Goal: Transaction & Acquisition: Purchase product/service

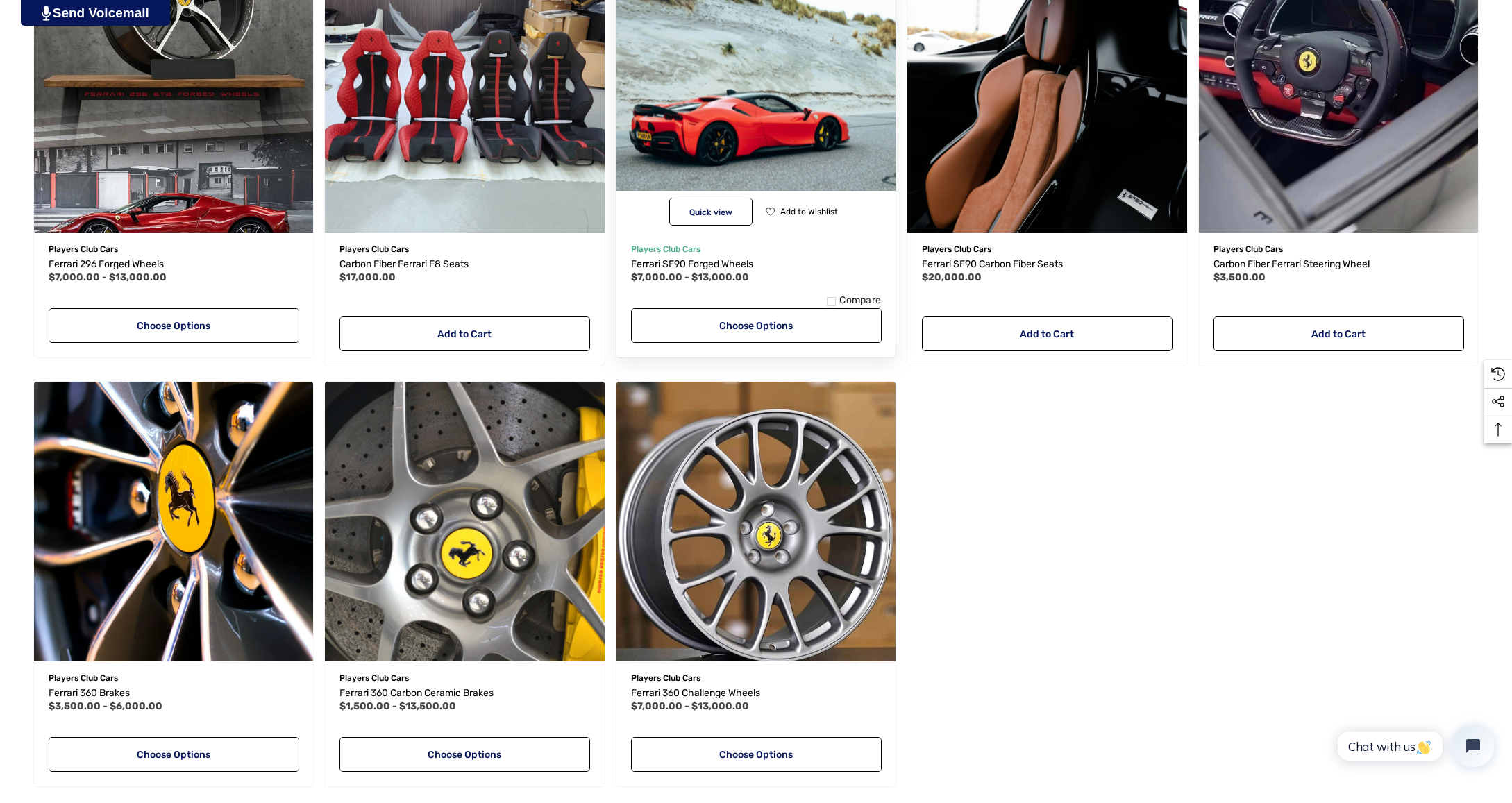
scroll to position [607, 0]
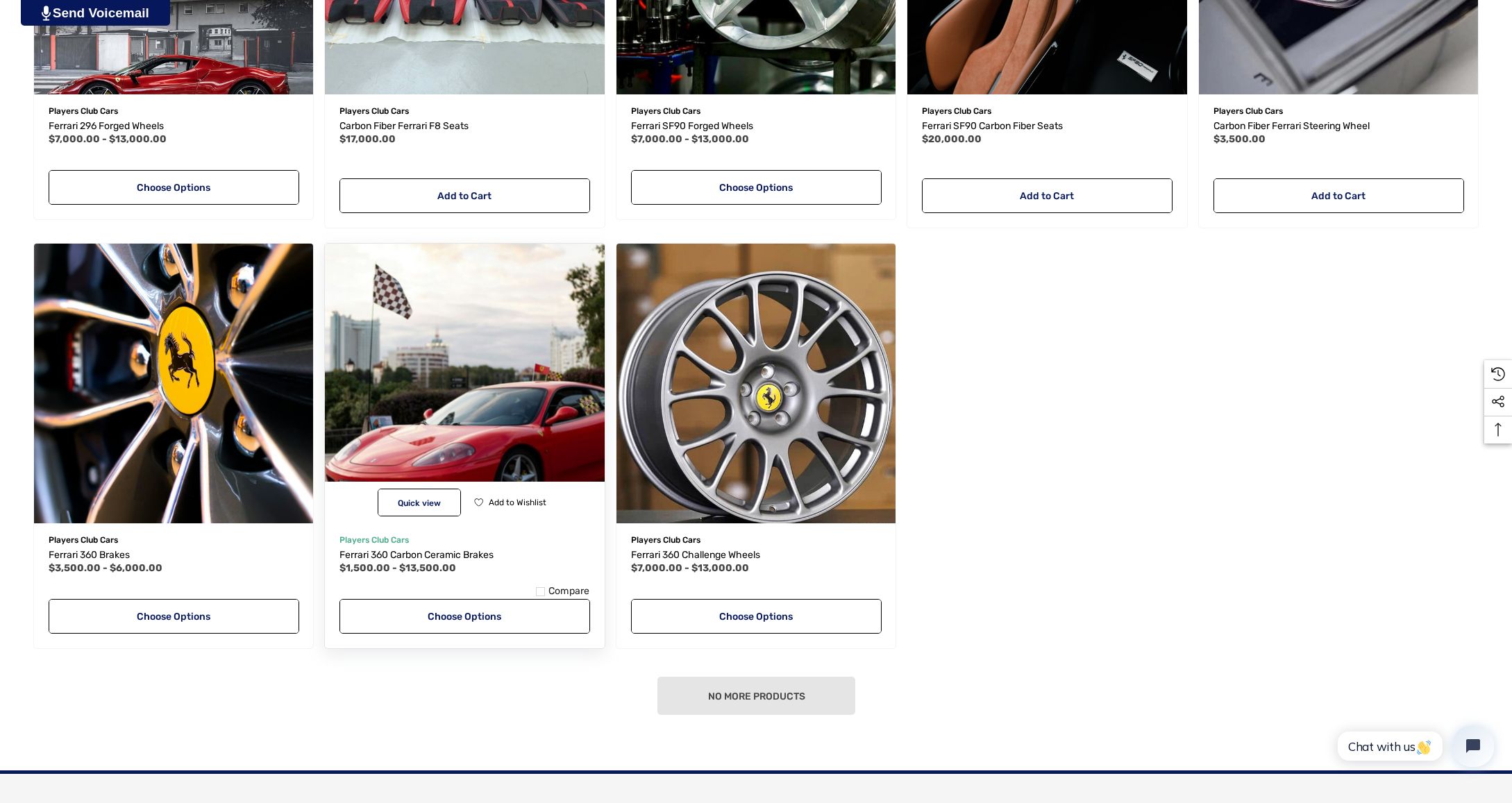
click at [522, 411] on img "Ferrari 360 Carbon Ceramic Brakes,Price range from $1,500.00 to $13,500.00\a" at bounding box center [465, 383] width 307 height 307
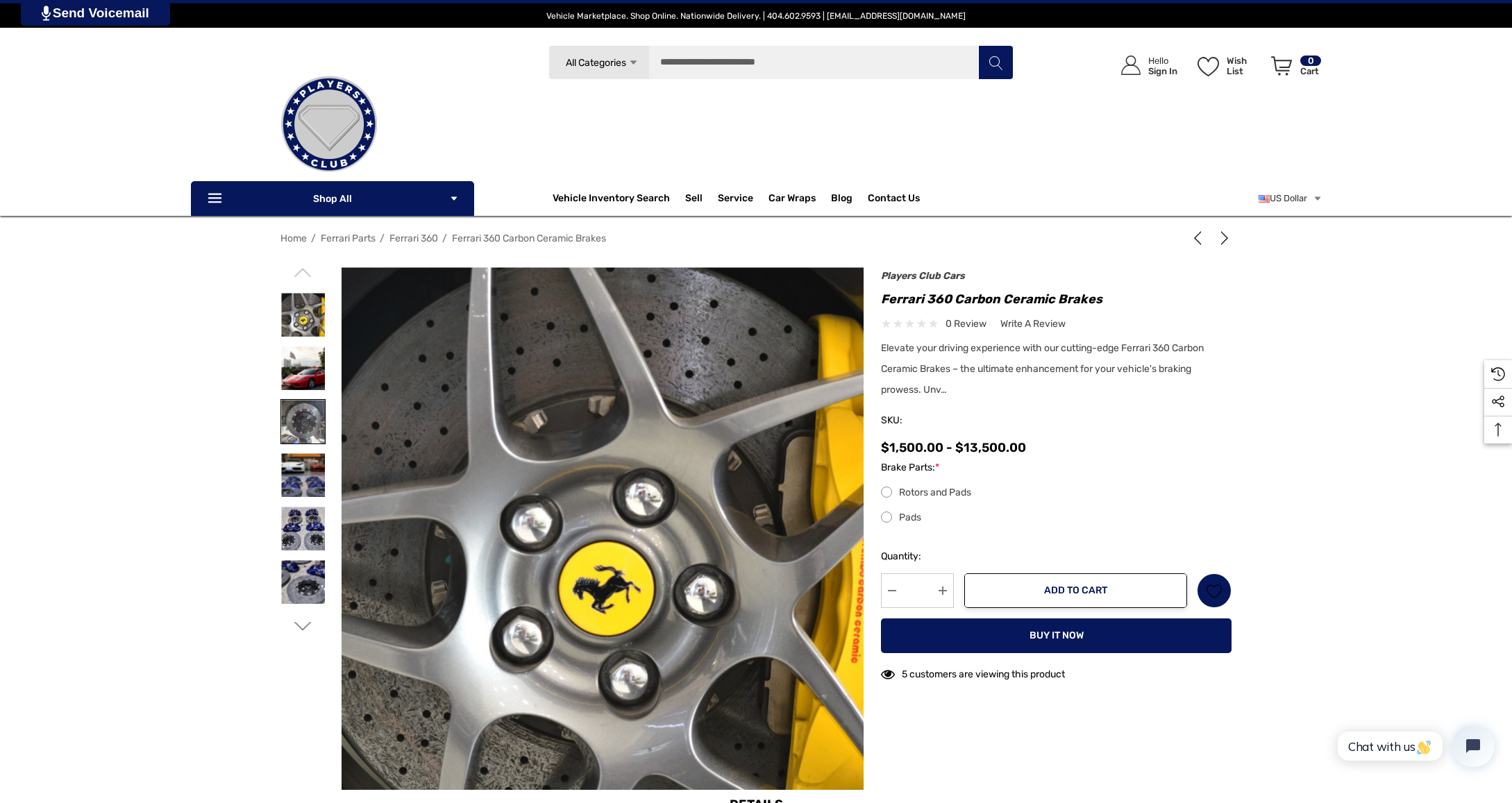
click at [310, 417] on img at bounding box center [302, 421] width 44 height 44
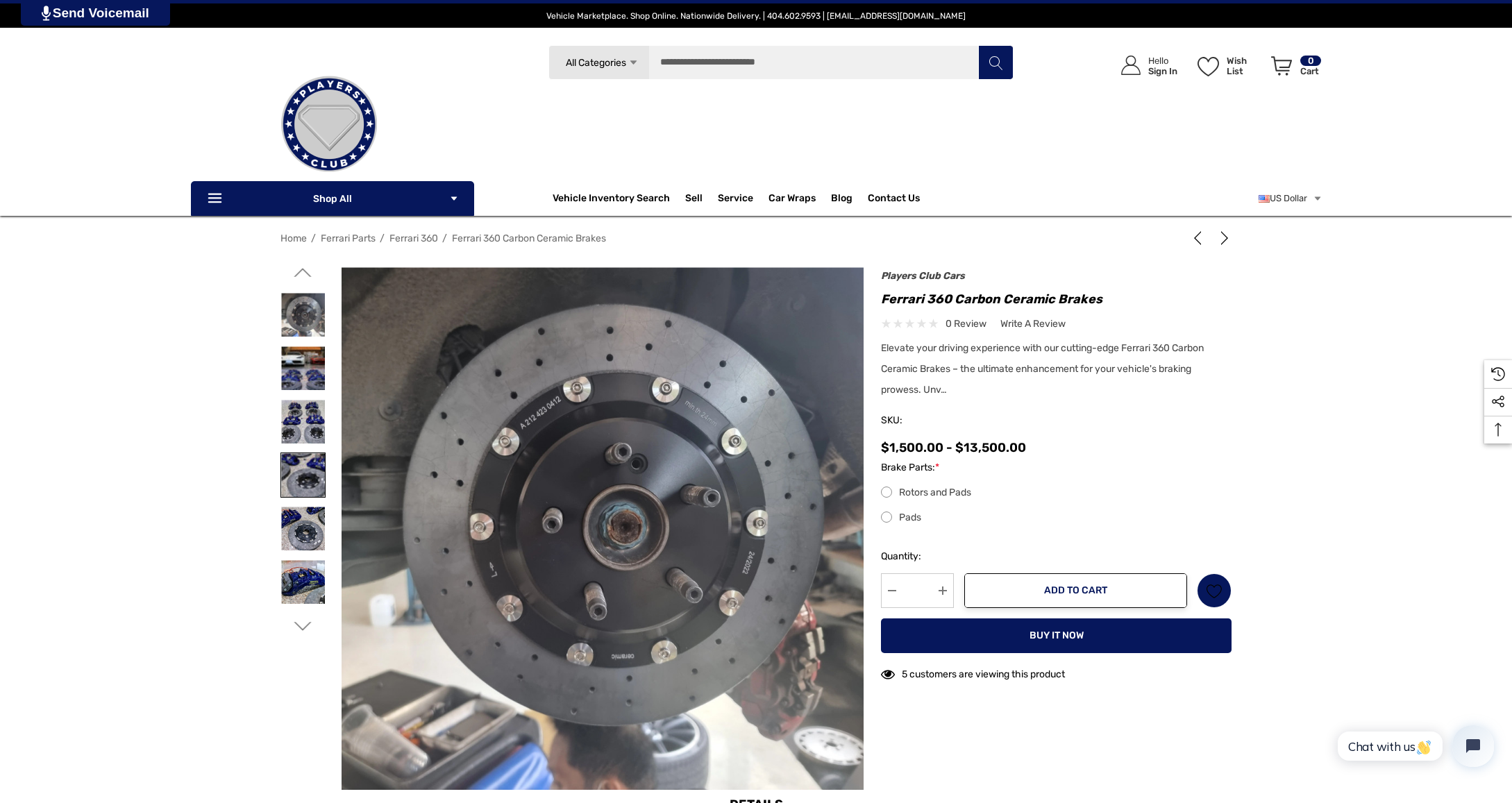
click at [309, 469] on img at bounding box center [302, 475] width 44 height 44
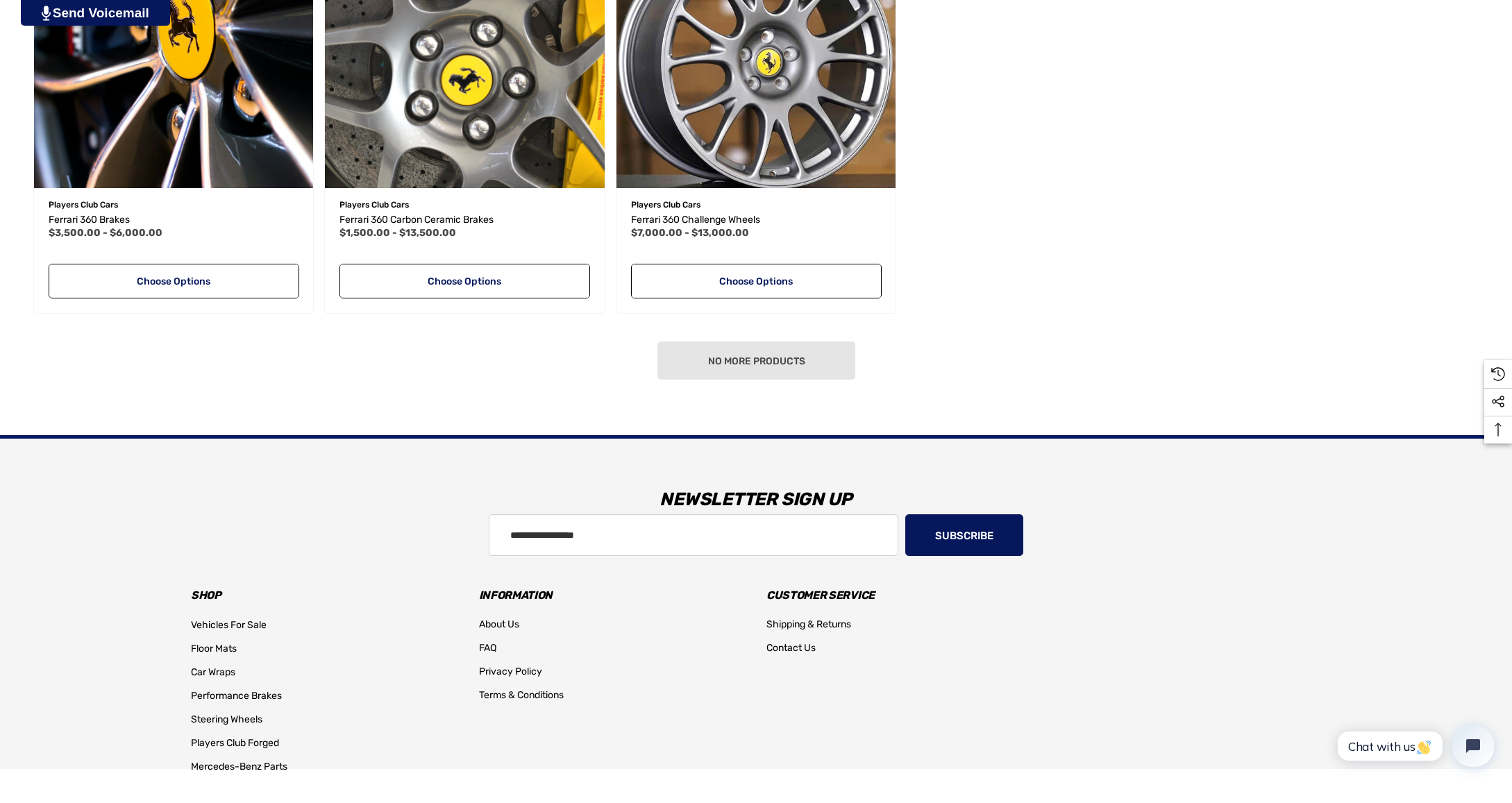
scroll to position [999, 0]
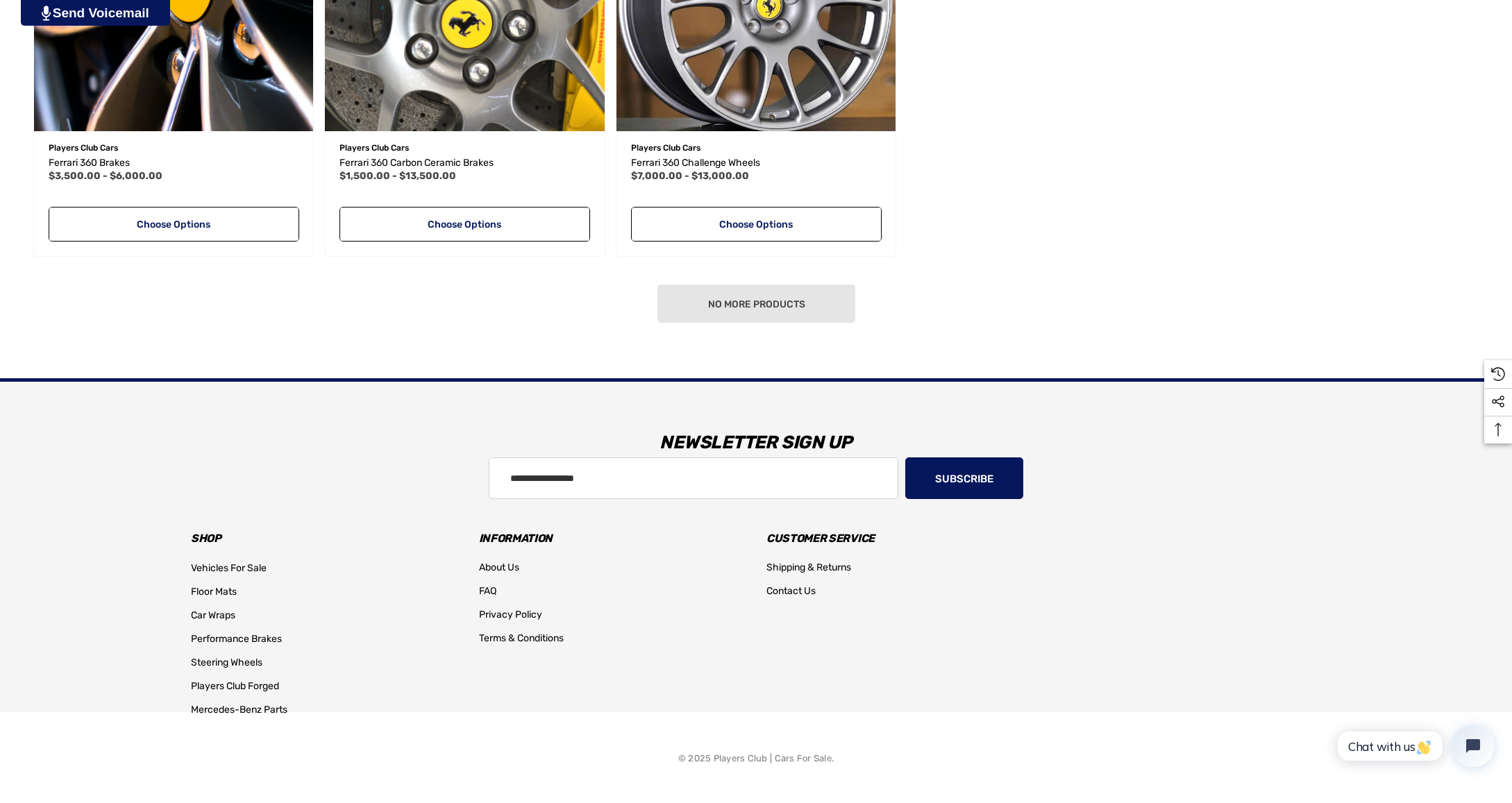
click at [829, 313] on div "No more products" at bounding box center [756, 304] width 1456 height 38
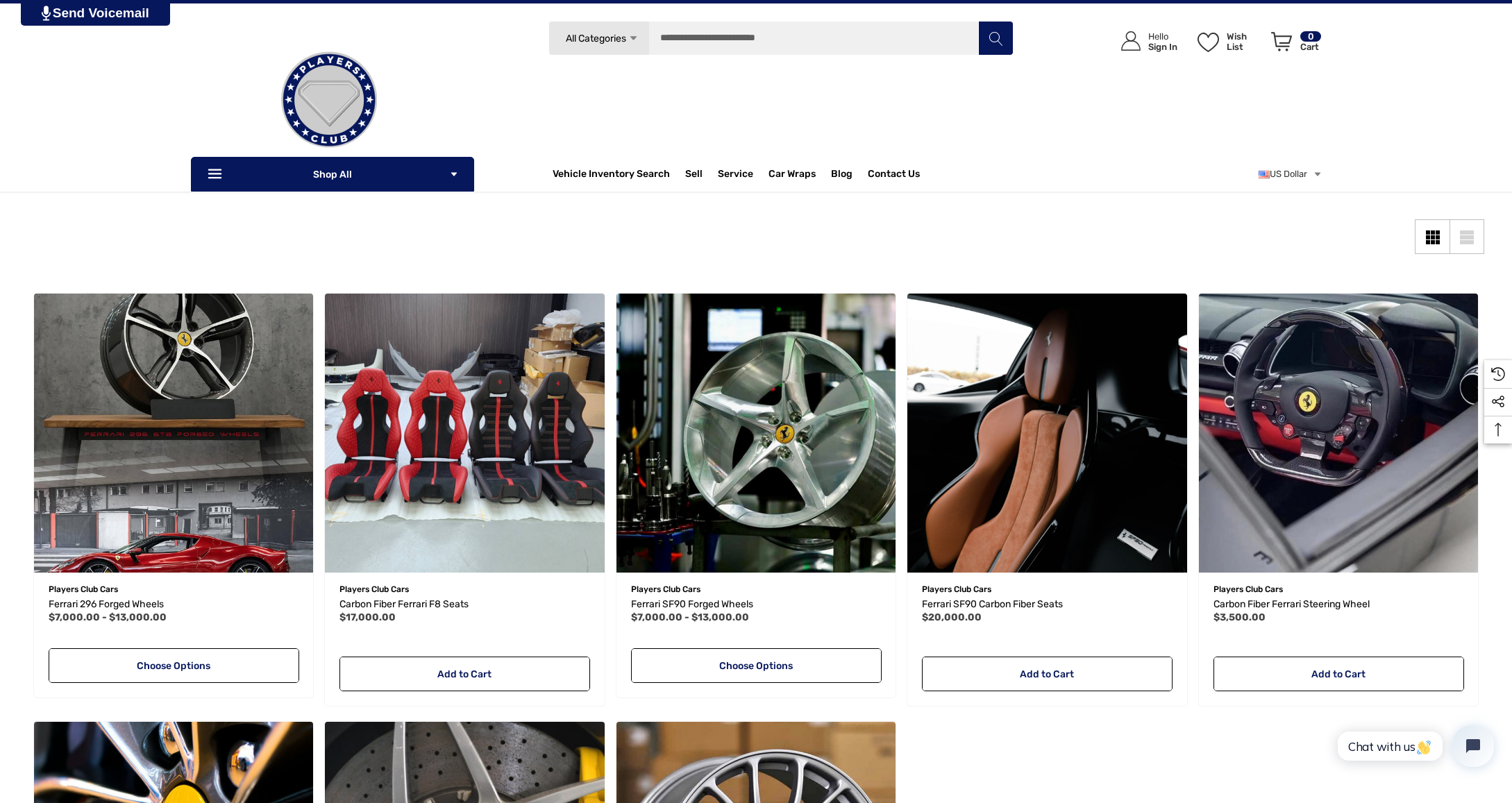
scroll to position [0, 0]
